Goal: Task Accomplishment & Management: Use online tool/utility

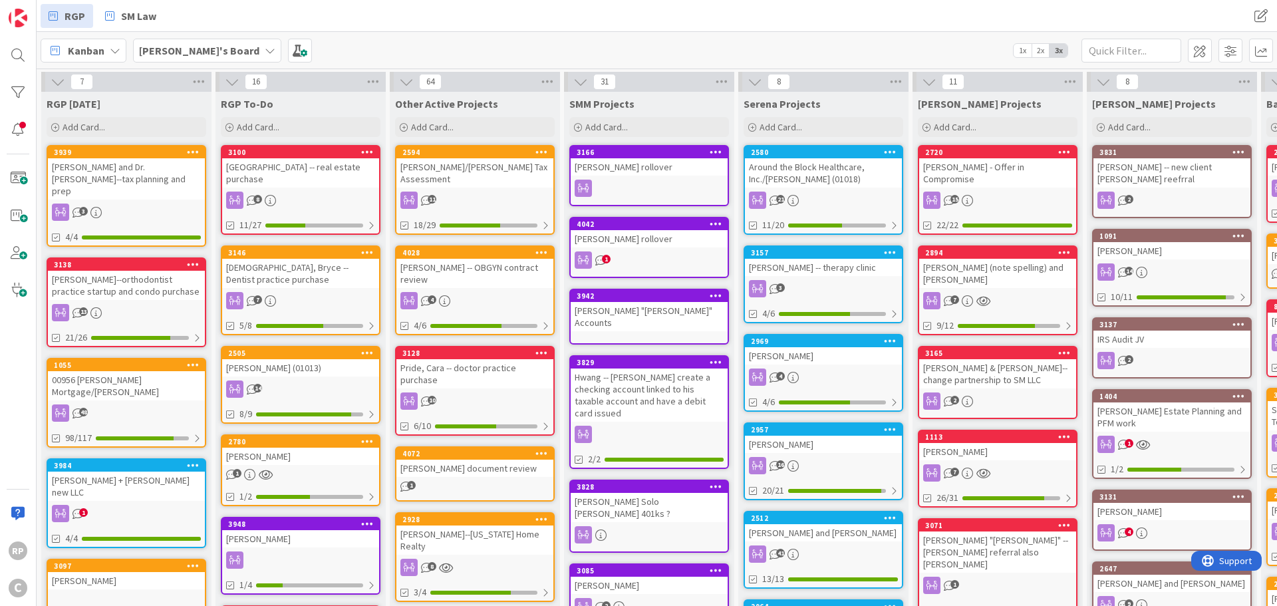
scroll to position [0, 414]
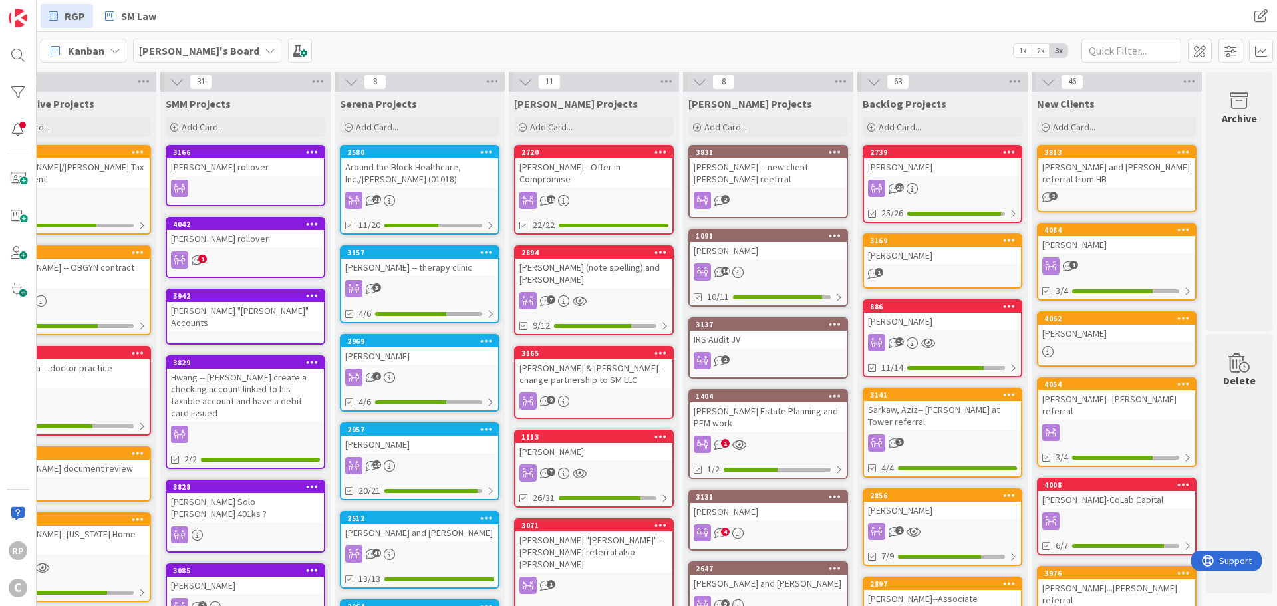
click at [1091, 133] on div "Add Card..." at bounding box center [1117, 127] width 160 height 20
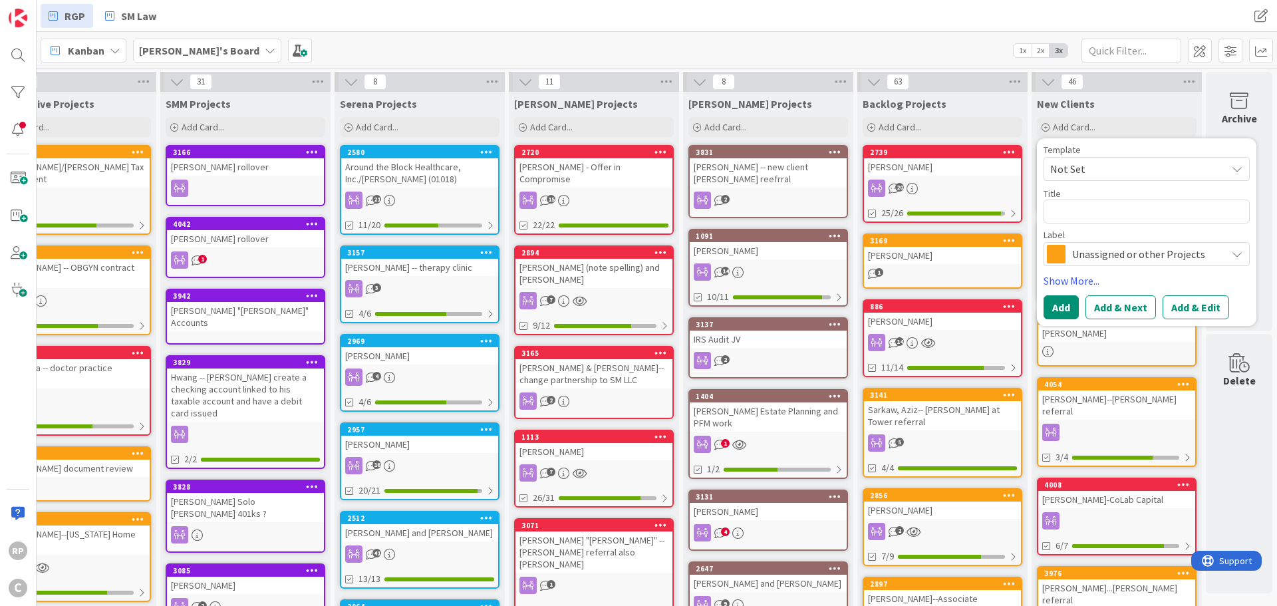
click at [1061, 218] on textarea at bounding box center [1147, 212] width 206 height 24
type textarea "x"
type textarea "J"
type textarea "x"
type textarea "[PERSON_NAME]"
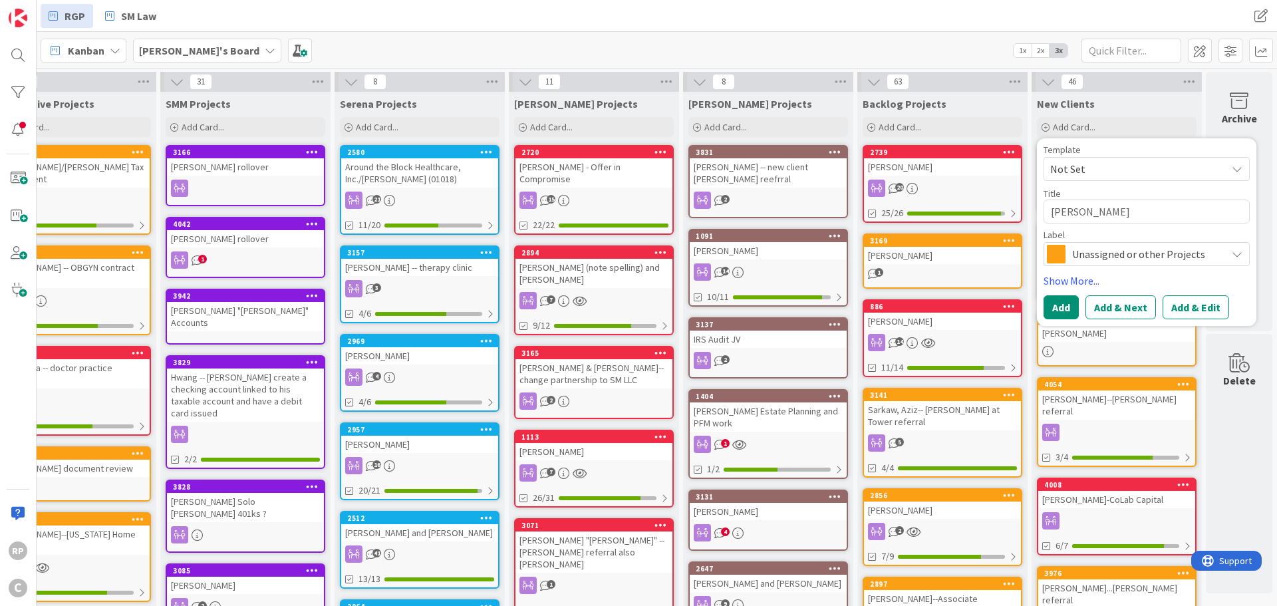
type textarea "x"
type textarea "[PERSON_NAME]"
type textarea "x"
type textarea "Jaso"
type textarea "x"
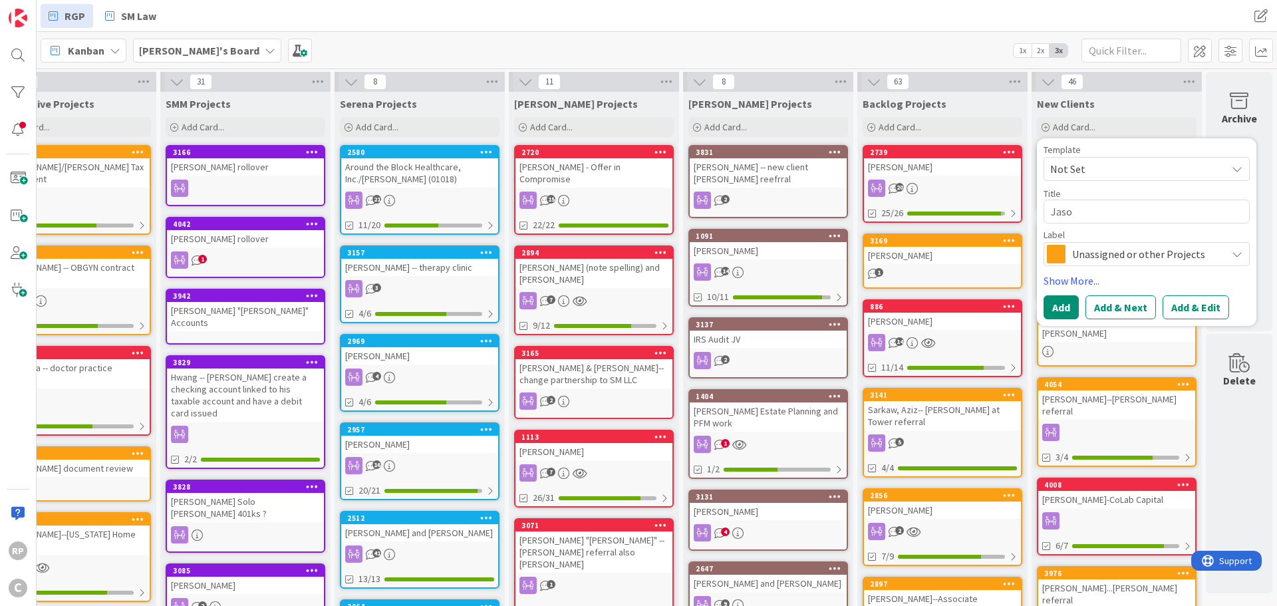
type textarea "[PERSON_NAME]"
type textarea "x"
type textarea "[PERSON_NAME]"
type textarea "x"
type textarea "[PERSON_NAME]"
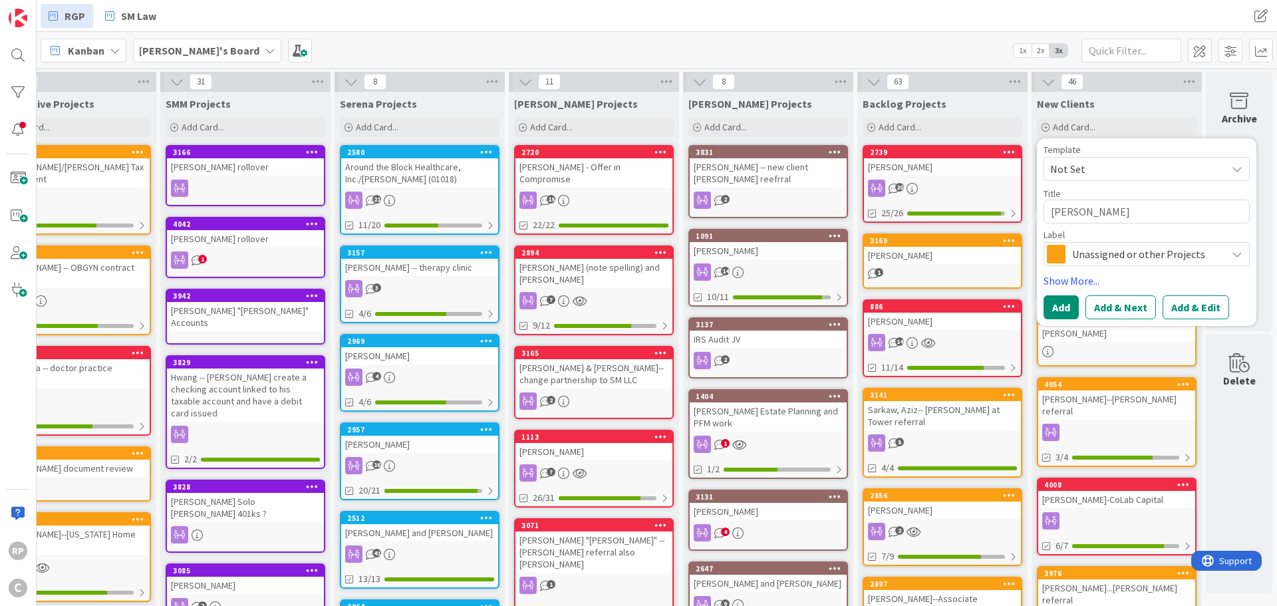
type textarea "x"
type textarea "[PERSON_NAME]"
type textarea "x"
type textarea "[PERSON_NAME]"
type textarea "x"
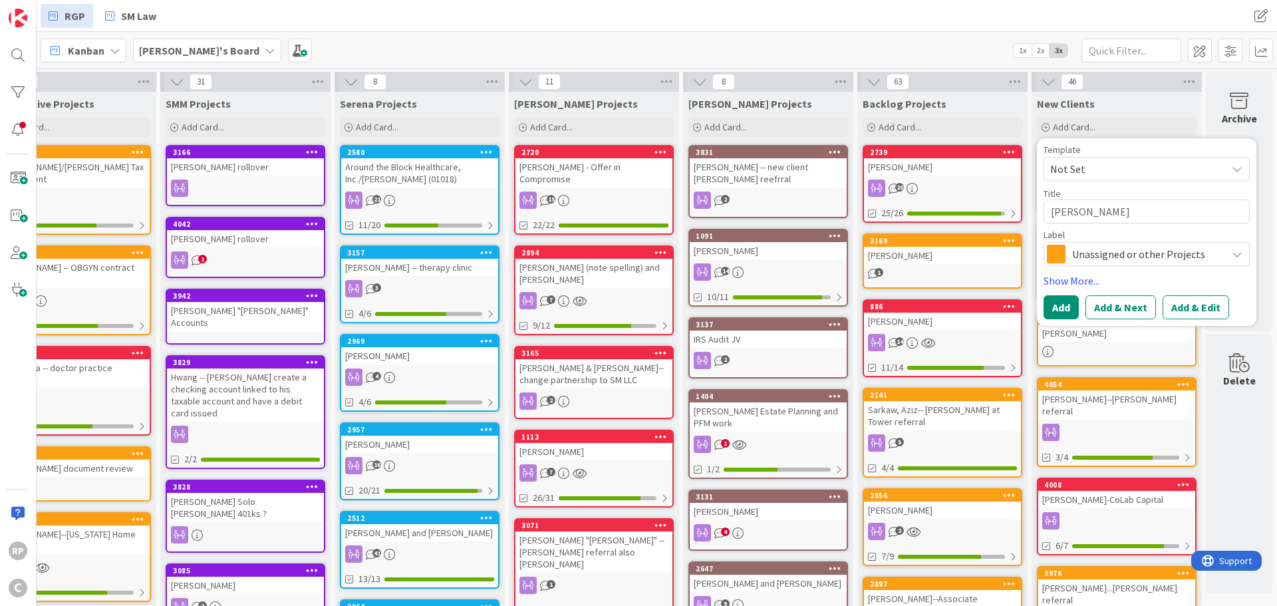
type textarea "[PERSON_NAME]"
type textarea "x"
type textarea "[PERSON_NAME]"
type textarea "x"
type textarea "[PERSON_NAME]"
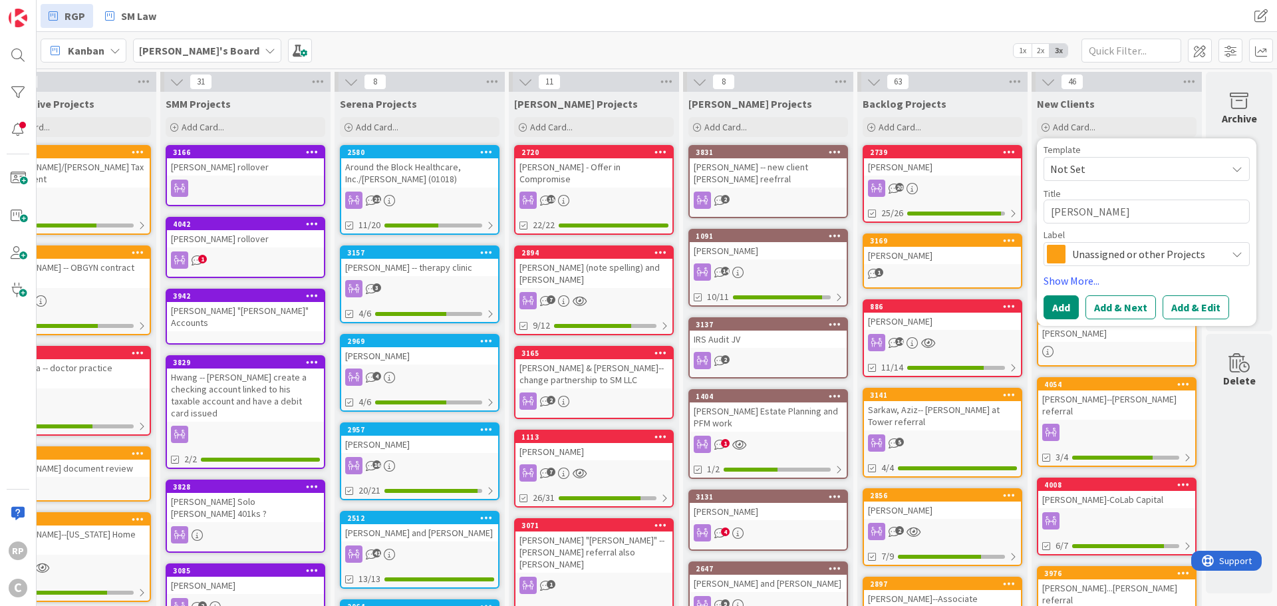
type textarea "x"
type textarea "[PERSON_NAME]-"
type textarea "x"
type textarea "[PERSON_NAME]--"
type textarea "x"
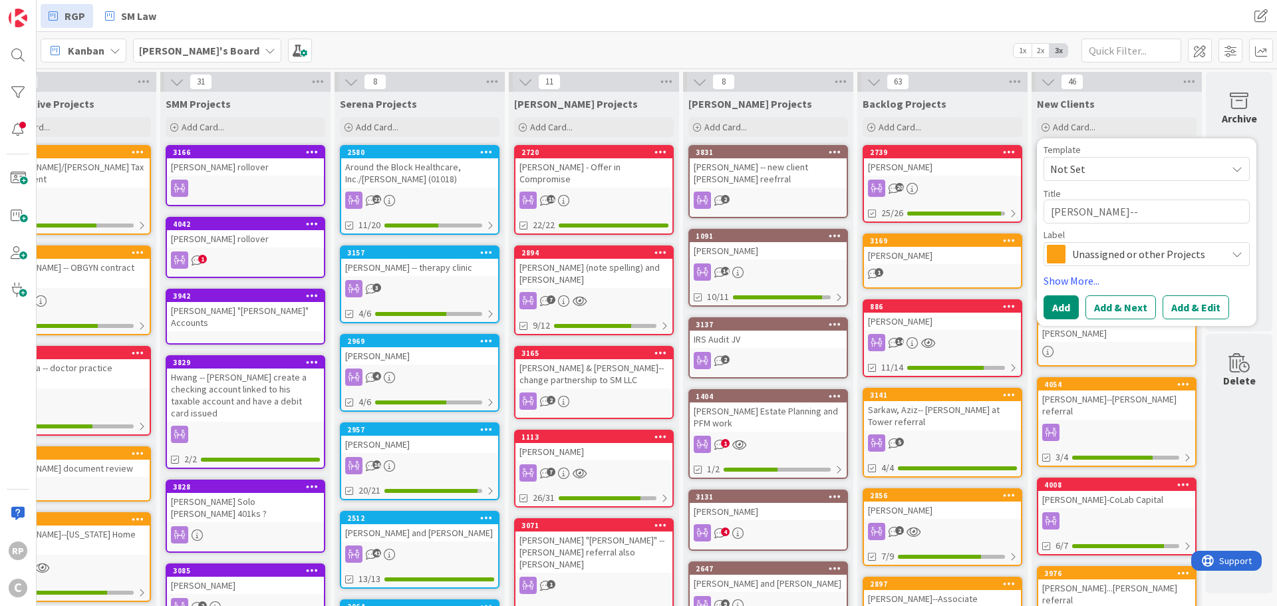
type textarea "[PERSON_NAME]-"
type textarea "x"
type textarea "[PERSON_NAME]"
click at [1169, 293] on div "Template Not Set Title 12 / 128 [PERSON_NAME] Label Unassigned or other Project…" at bounding box center [1147, 232] width 206 height 174
click at [1172, 299] on button "Add & Edit" at bounding box center [1196, 307] width 67 height 24
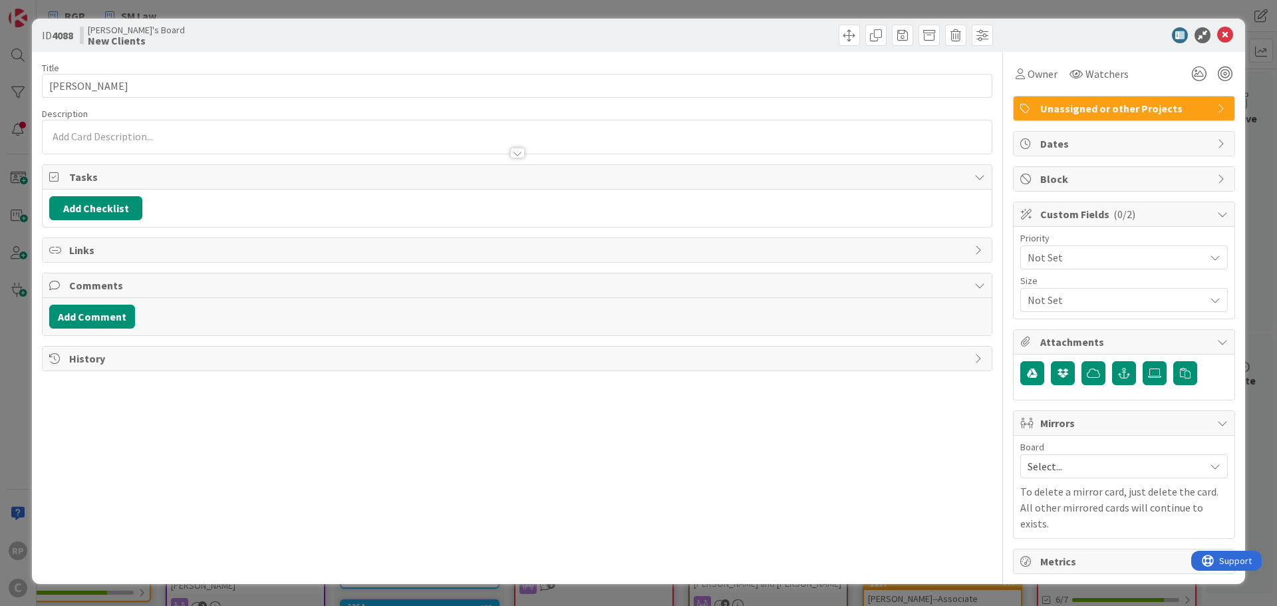
click at [110, 127] on div at bounding box center [517, 139] width 949 height 27
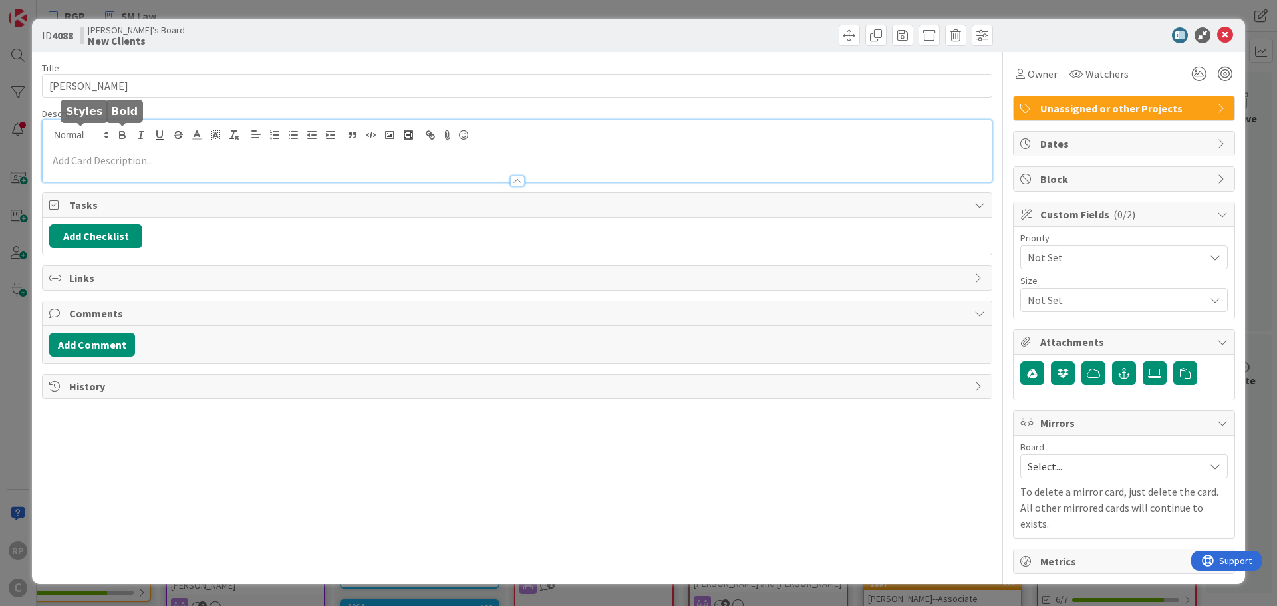
click at [100, 158] on p at bounding box center [517, 160] width 936 height 15
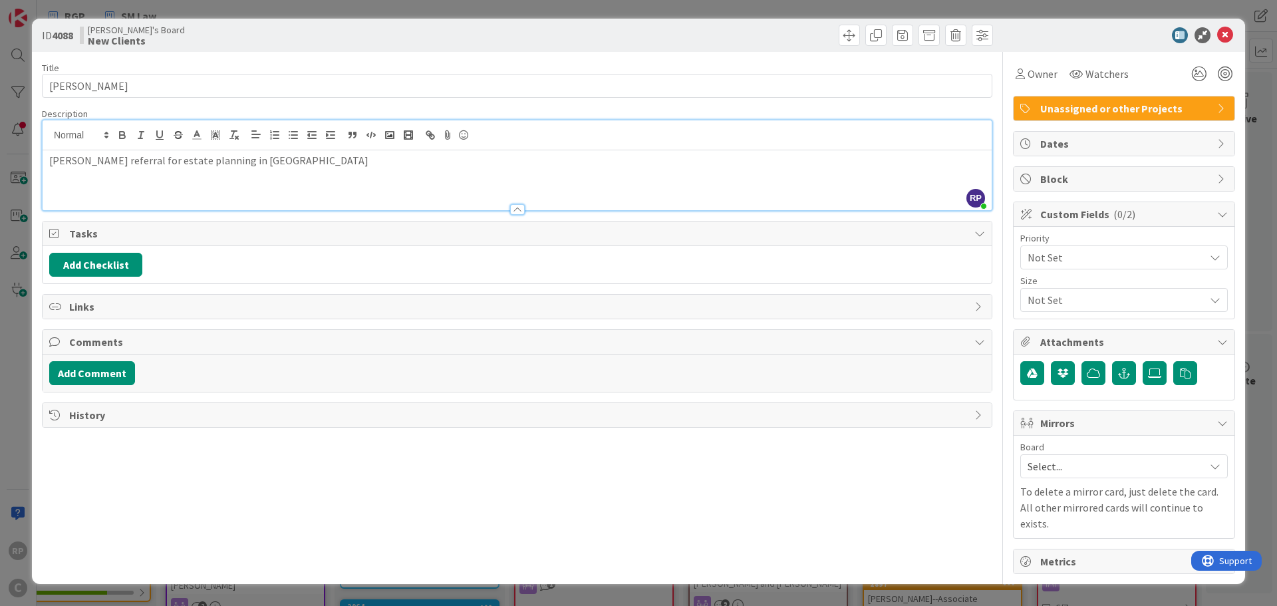
click at [1064, 474] on span "Select..." at bounding box center [1113, 466] width 170 height 19
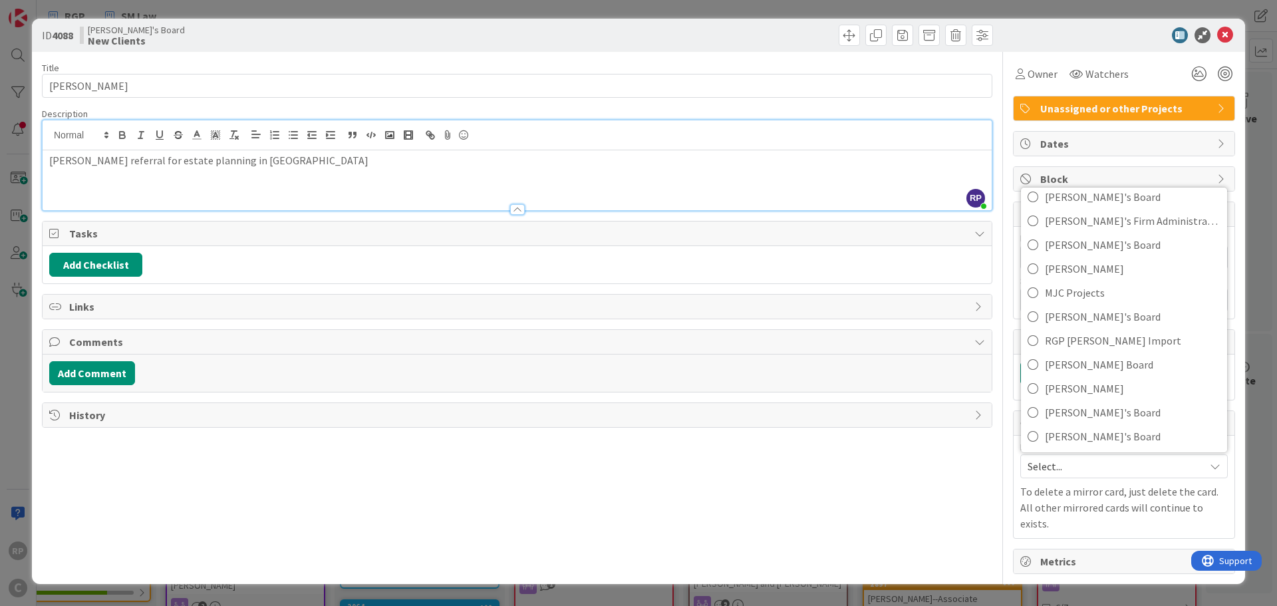
scroll to position [88, 0]
click at [1084, 414] on span "[PERSON_NAME]'s Board" at bounding box center [1133, 411] width 176 height 20
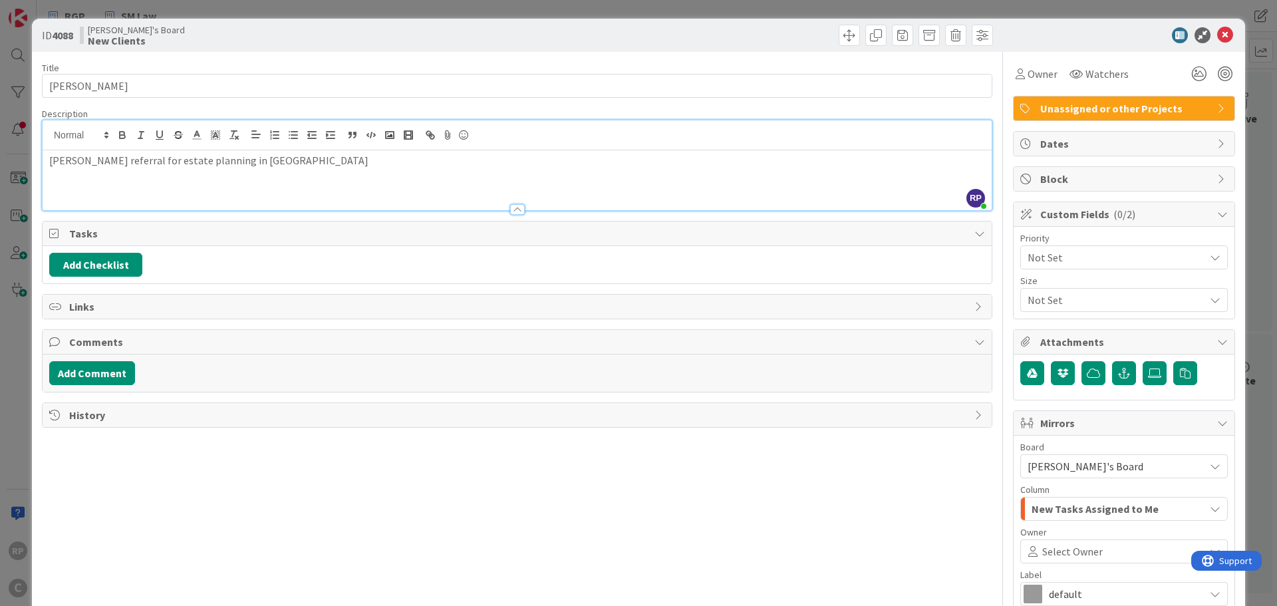
scroll to position [133, 0]
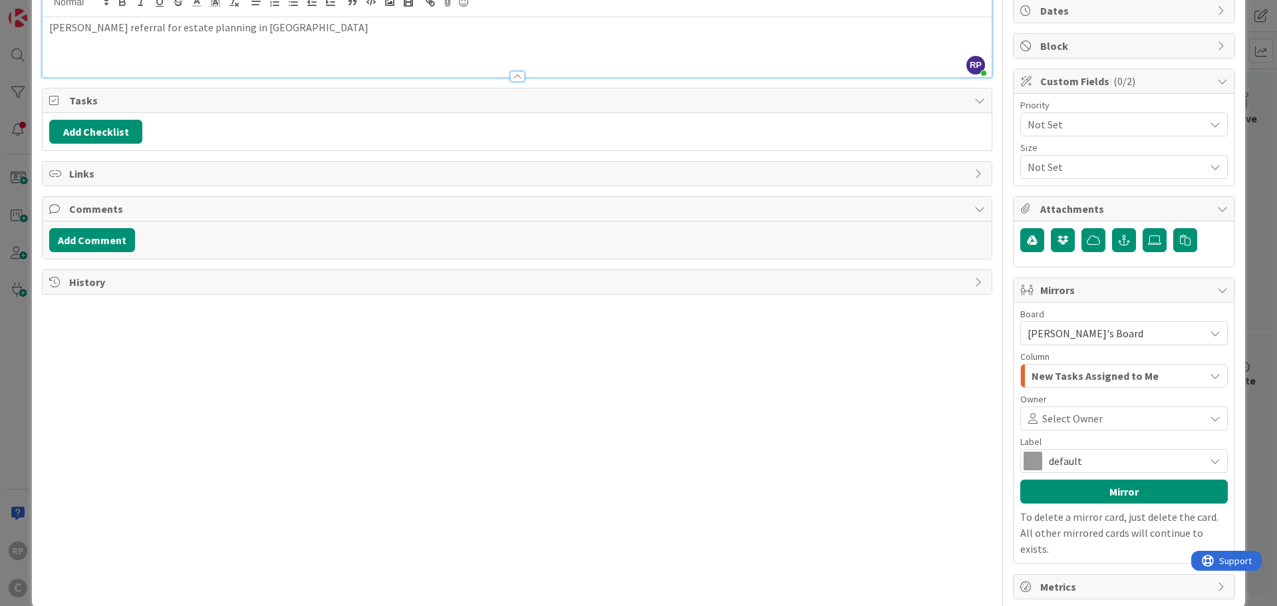
click at [1080, 372] on span "New Tasks Assigned to Me" at bounding box center [1095, 375] width 127 height 17
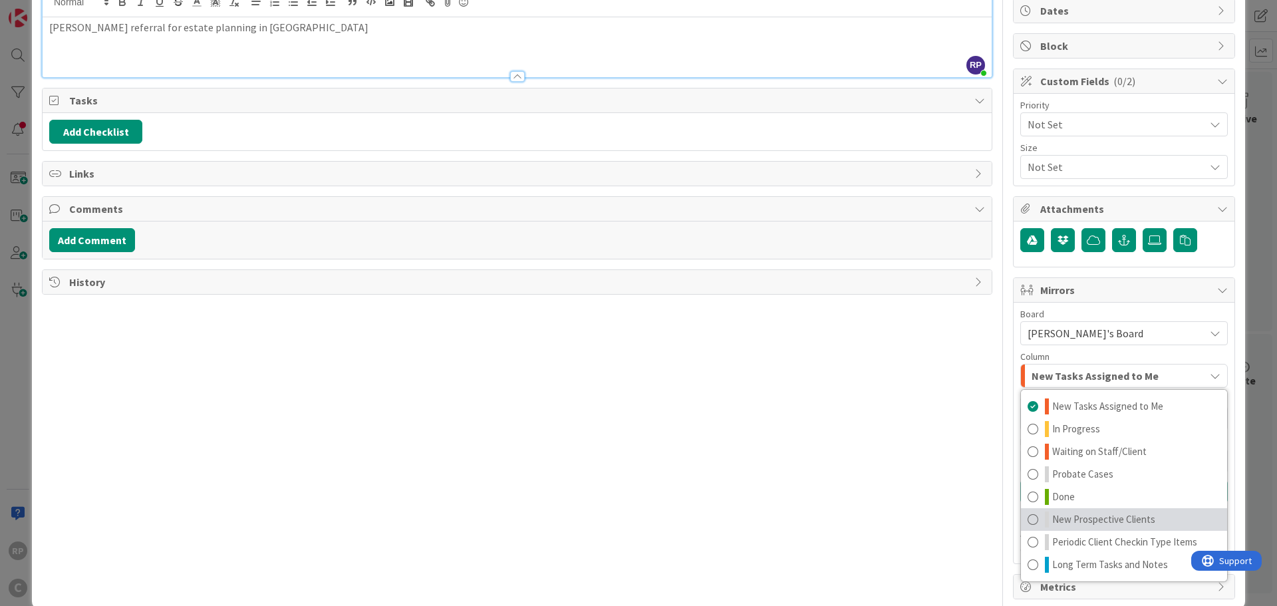
click at [1094, 519] on span "New Prospective Clients" at bounding box center [1103, 520] width 103 height 16
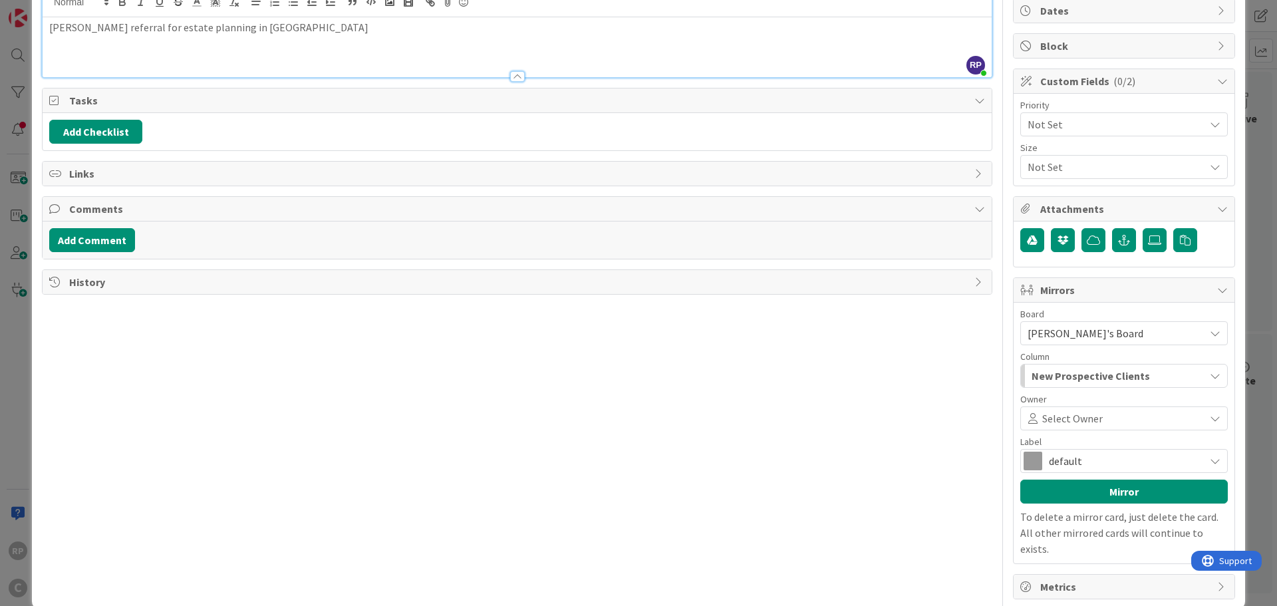
click at [1066, 421] on span "Select Owner" at bounding box center [1072, 418] width 61 height 16
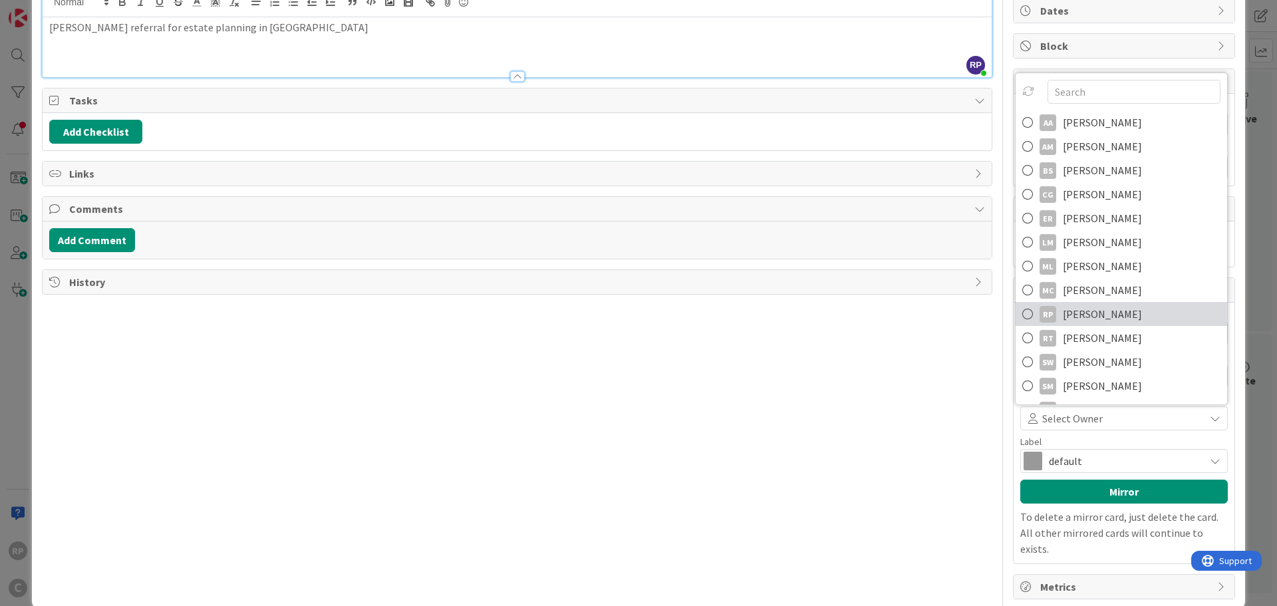
click at [1090, 314] on span "[PERSON_NAME]" at bounding box center [1102, 314] width 79 height 20
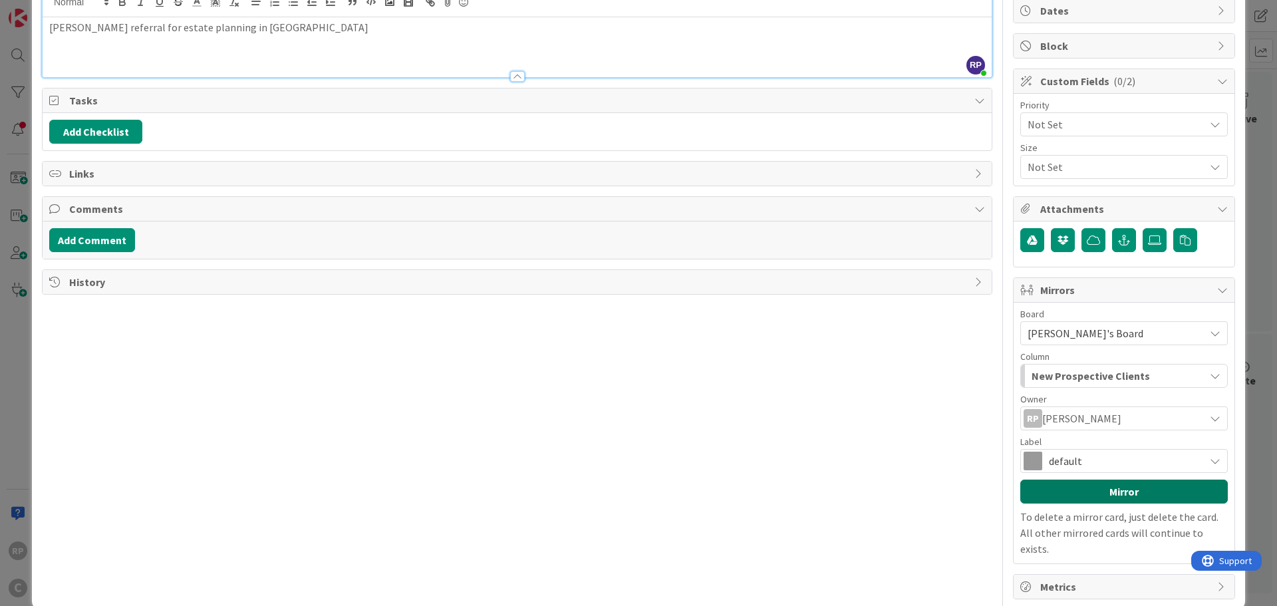
click at [1087, 491] on button "Mirror" at bounding box center [1124, 492] width 208 height 24
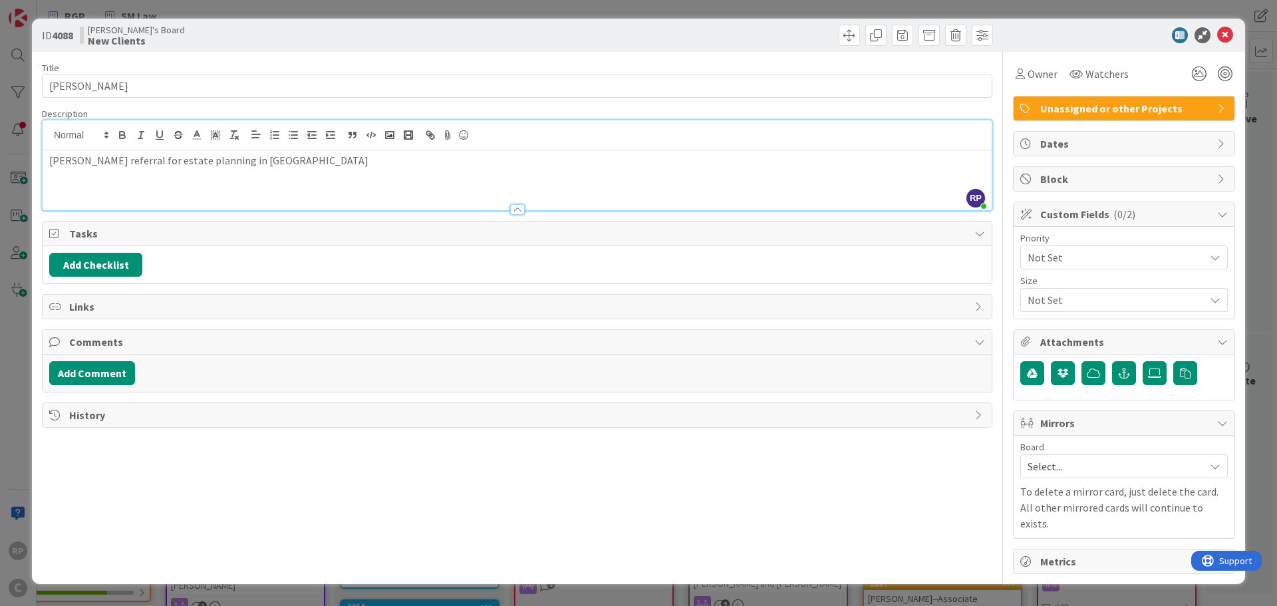
scroll to position [0, 0]
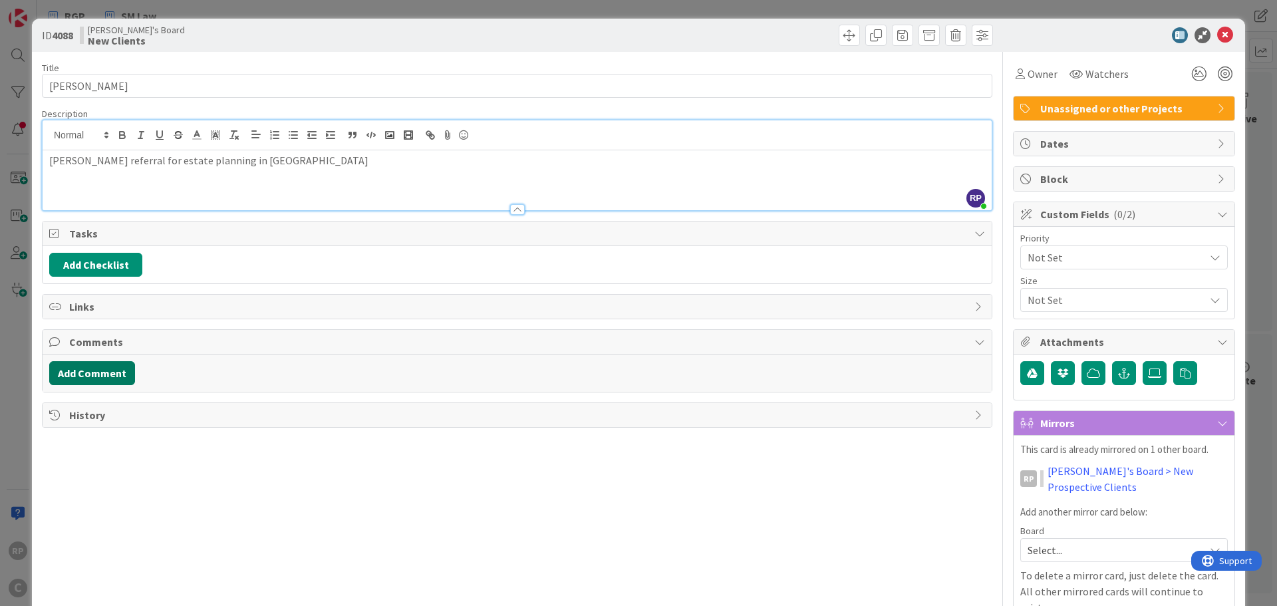
click at [116, 374] on button "Add Comment" at bounding box center [92, 373] width 86 height 24
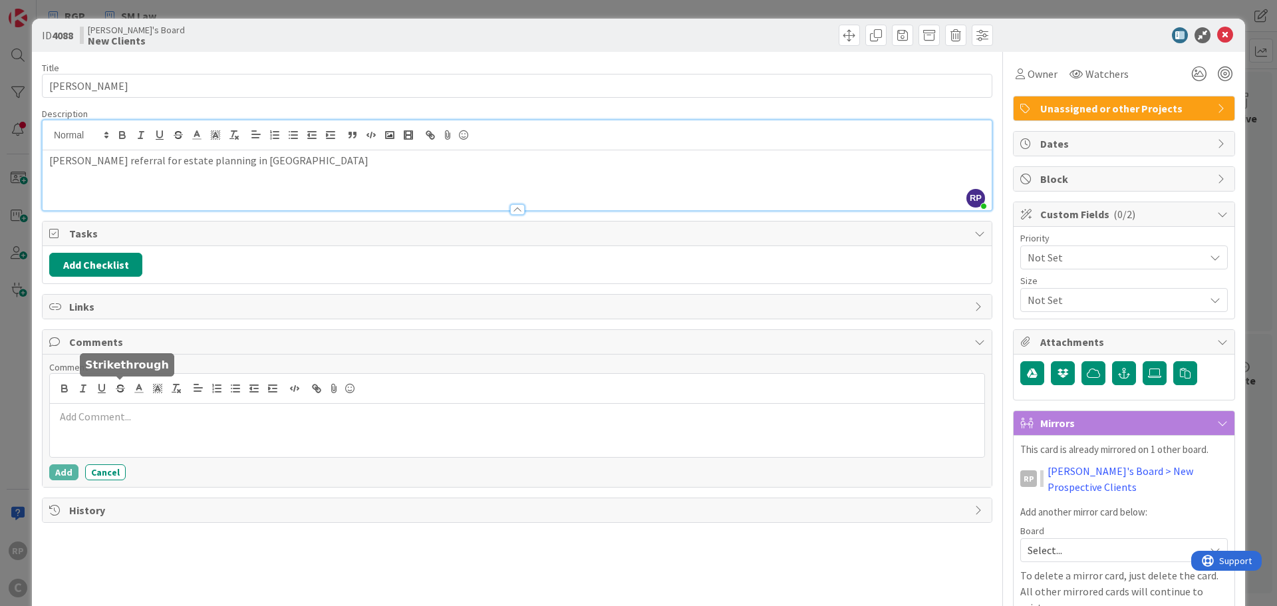
click at [114, 423] on p at bounding box center [517, 416] width 924 height 15
click at [65, 481] on div "Comment responded to intro email and suggested a call via bookings link Add Can…" at bounding box center [517, 421] width 949 height 132
click at [64, 479] on button "Add" at bounding box center [63, 472] width 29 height 16
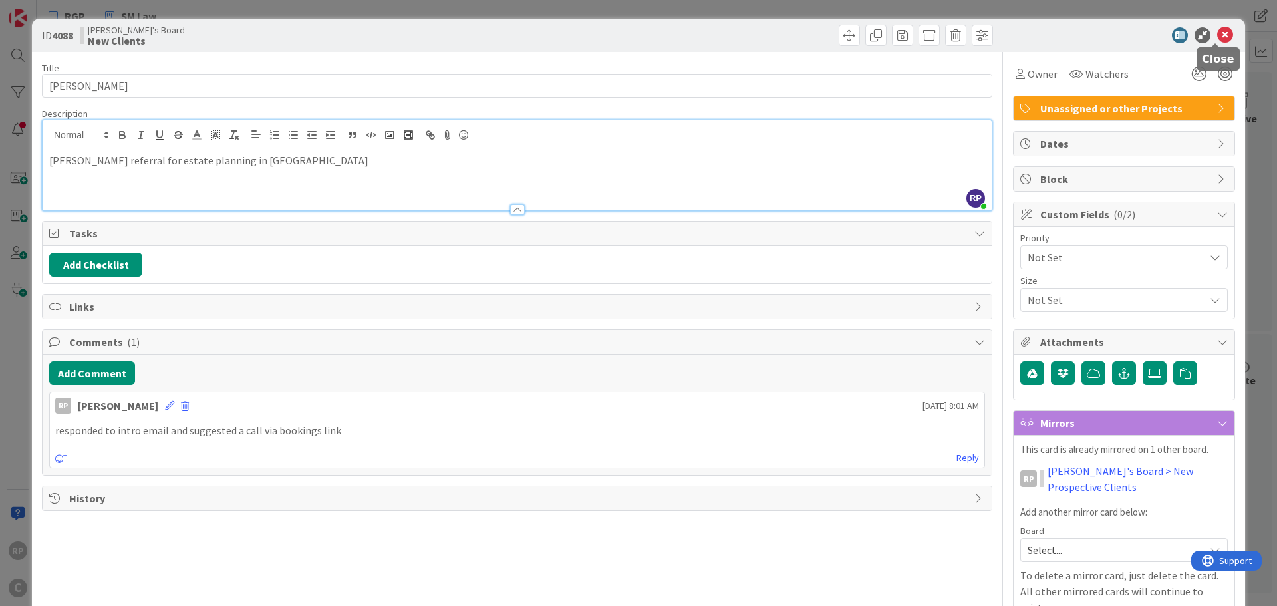
click at [1217, 37] on icon at bounding box center [1225, 35] width 16 height 16
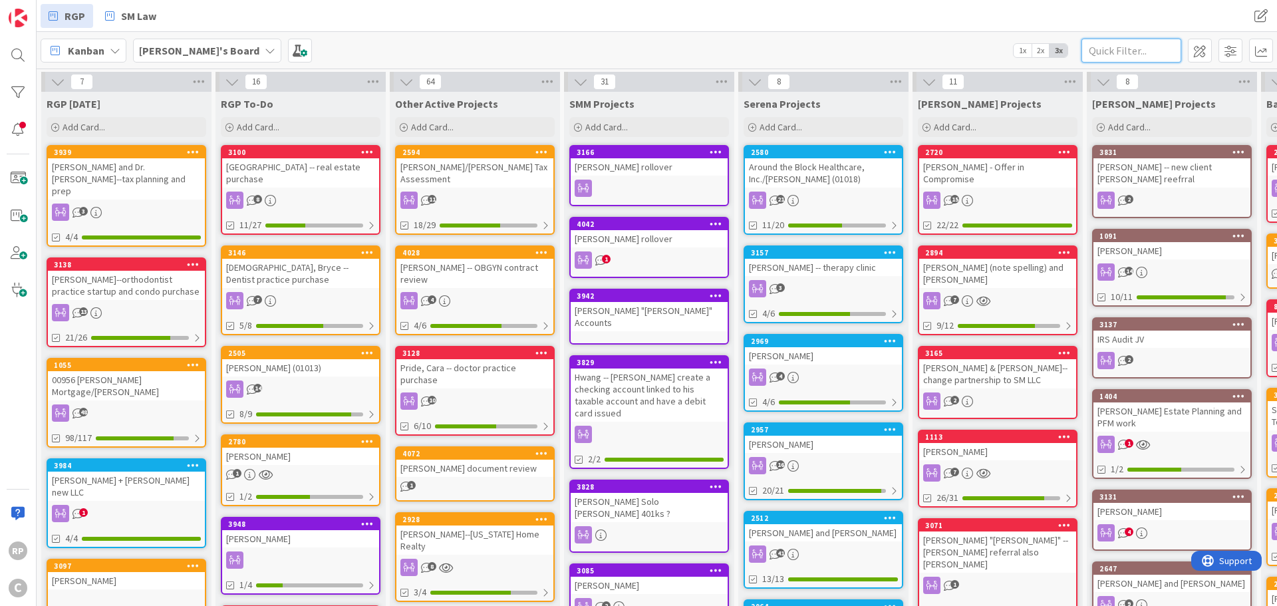
click at [1133, 45] on input "text" at bounding box center [1132, 51] width 100 height 24
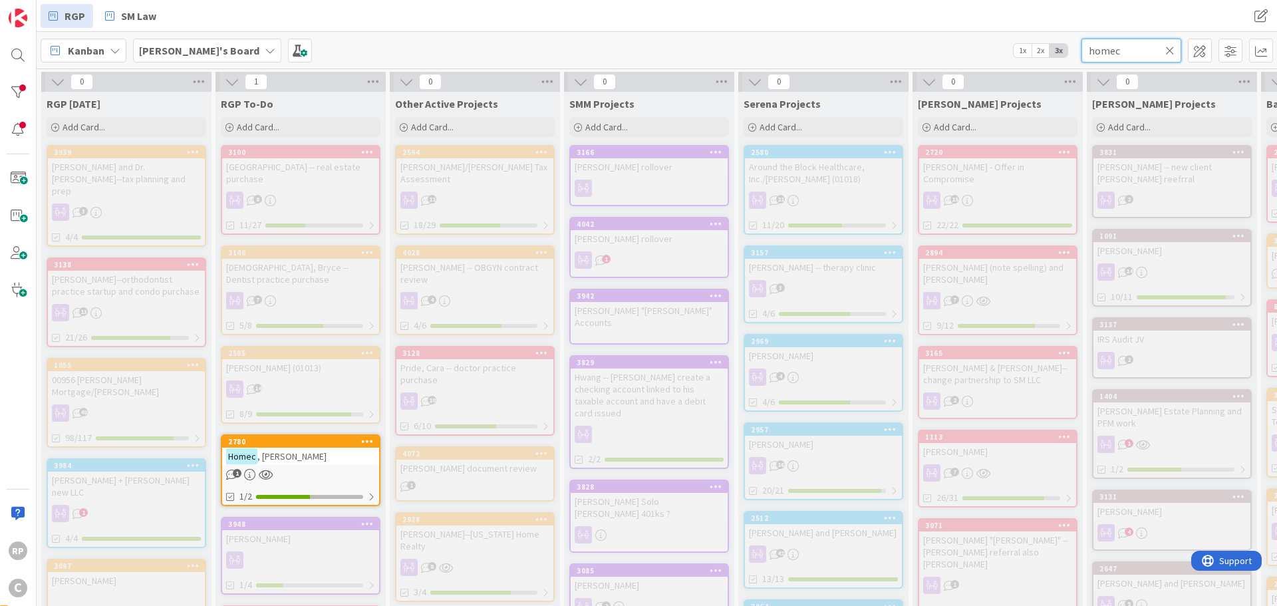
type input "homec"
click at [296, 436] on div "2780" at bounding box center [300, 442] width 157 height 12
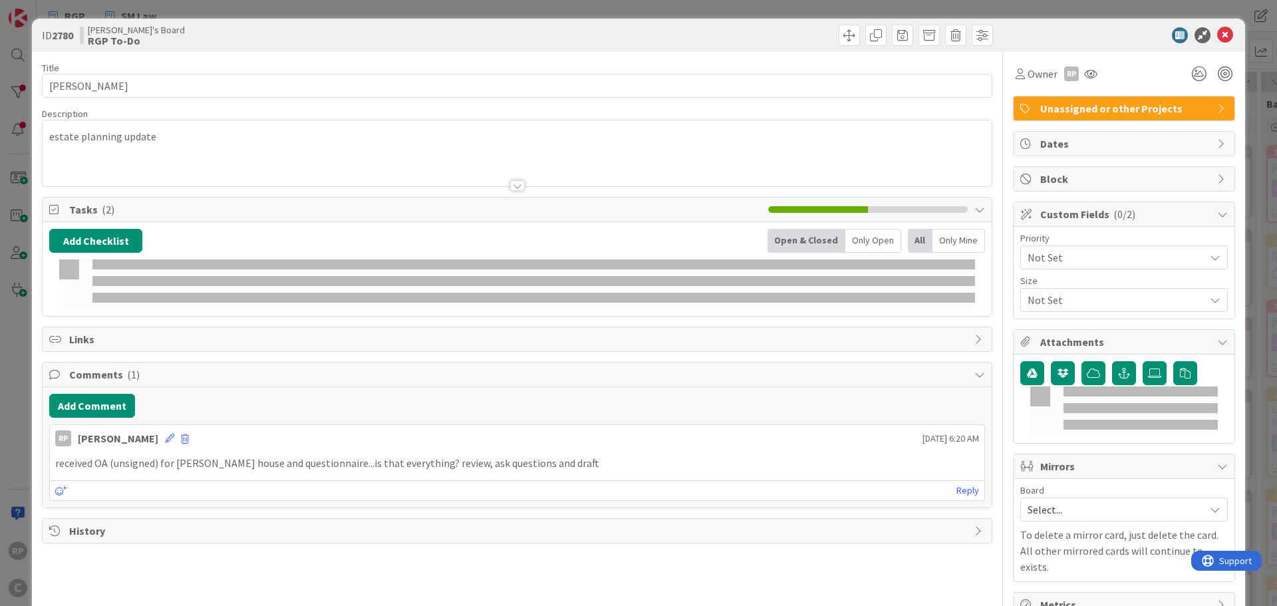
click at [1061, 106] on span "Unassigned or other Projects" at bounding box center [1125, 108] width 170 height 16
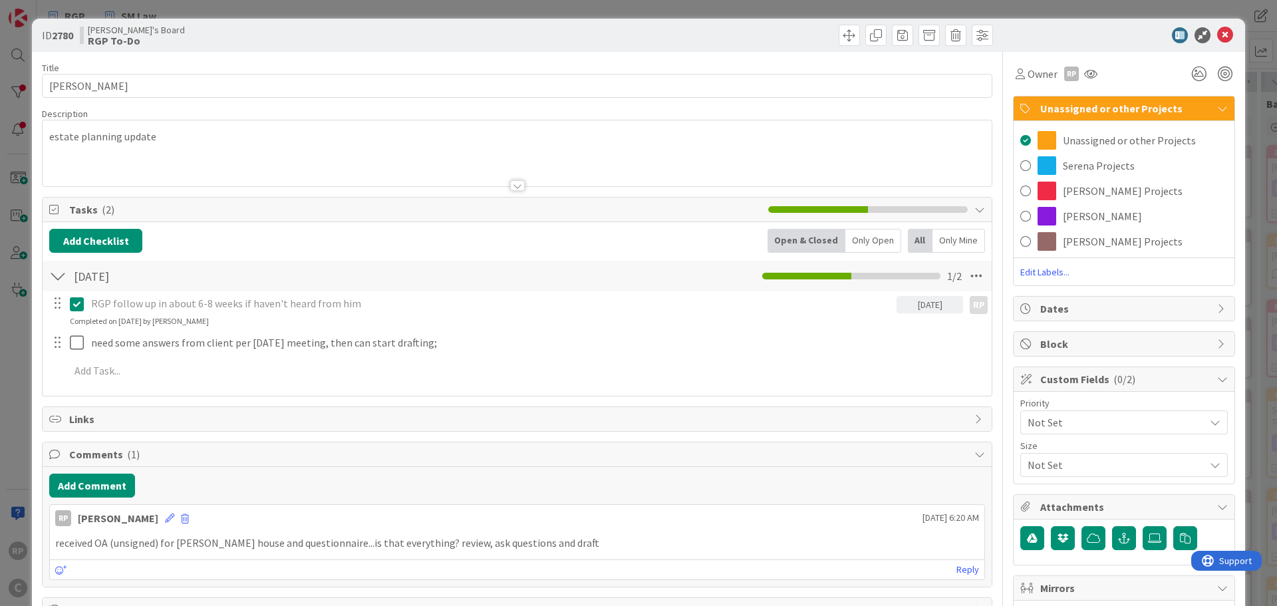
click at [1082, 186] on span "[PERSON_NAME] Projects" at bounding box center [1123, 191] width 120 height 16
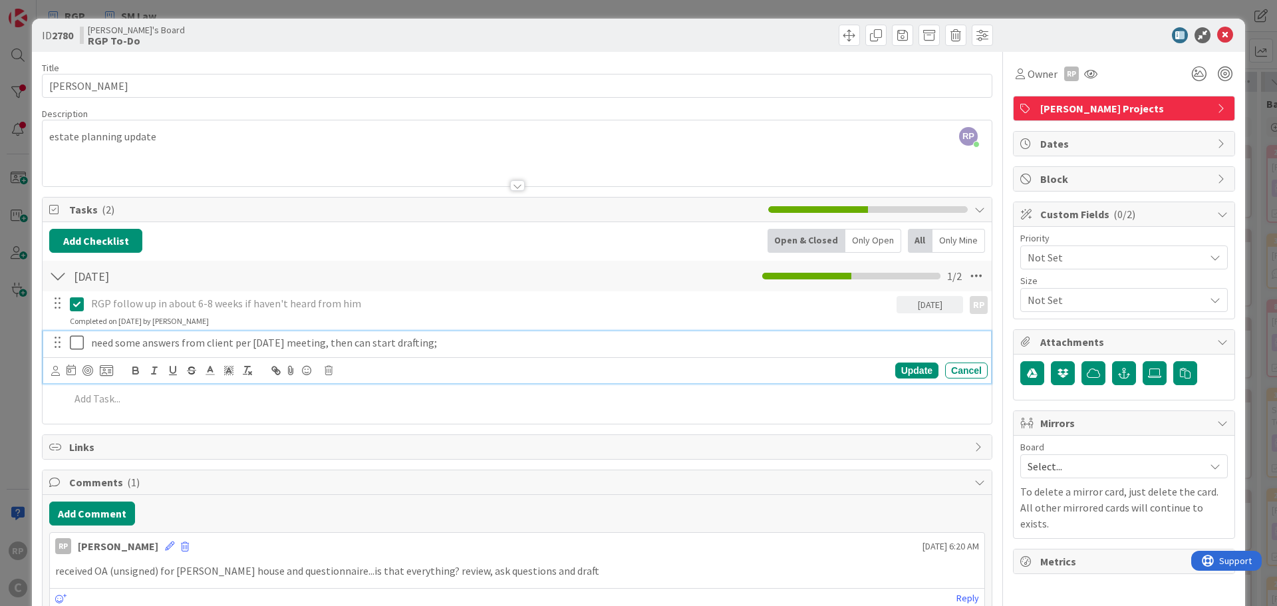
click at [447, 345] on p "need some answers from client per [DATE] meeting, then can start drafting;" at bounding box center [536, 342] width 891 height 15
